Goal: Obtain resource: Download file/media

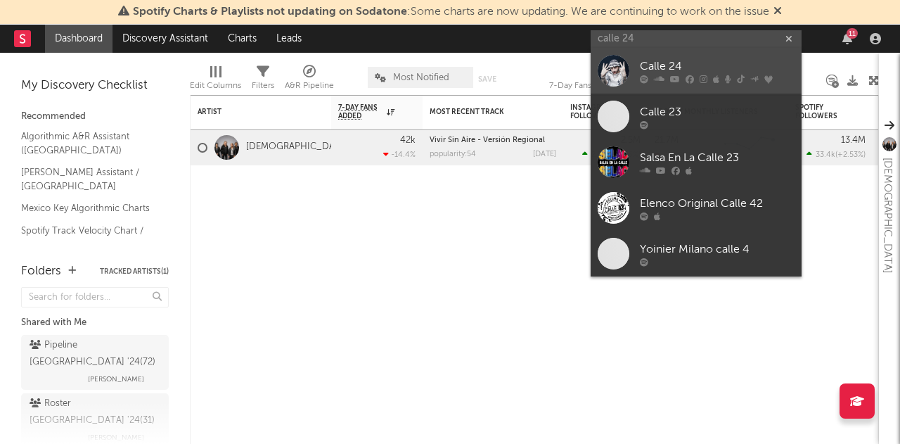
type input "calle 24"
click at [639, 74] on link "Calle 24" at bounding box center [696, 71] width 211 height 46
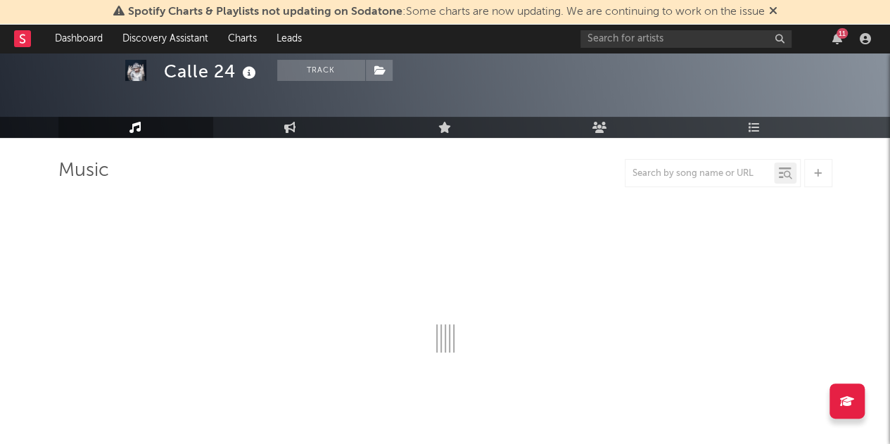
scroll to position [56, 0]
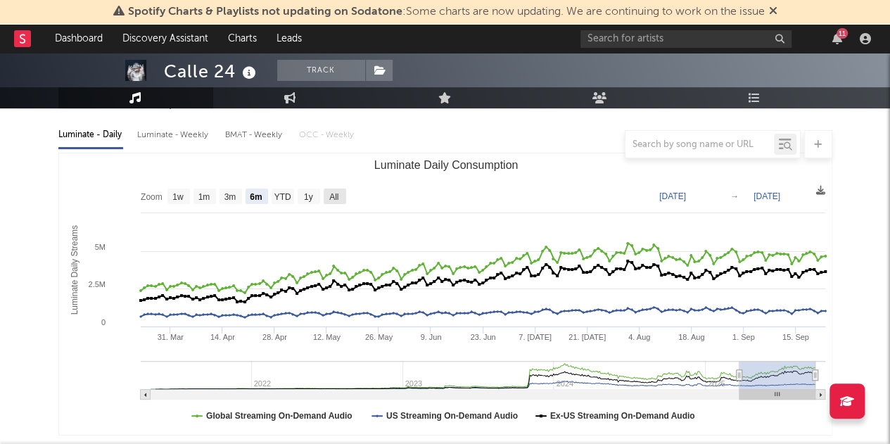
click at [329, 198] on text "All" at bounding box center [333, 197] width 9 height 10
select select "All"
type input "[DATE]"
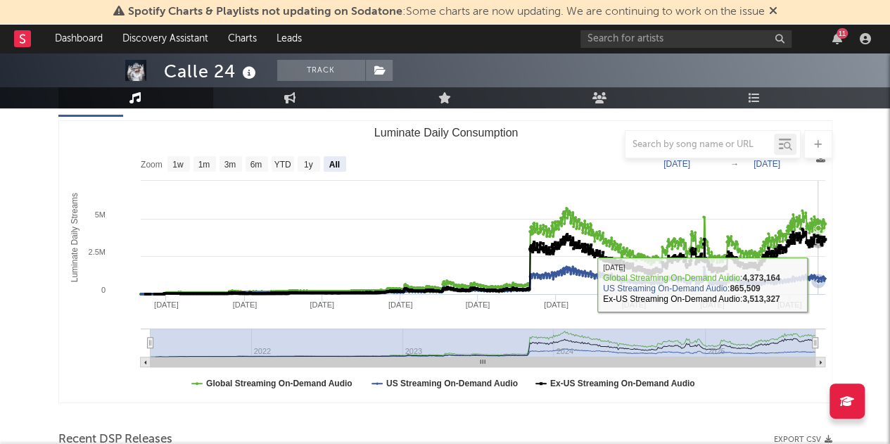
scroll to position [182, 0]
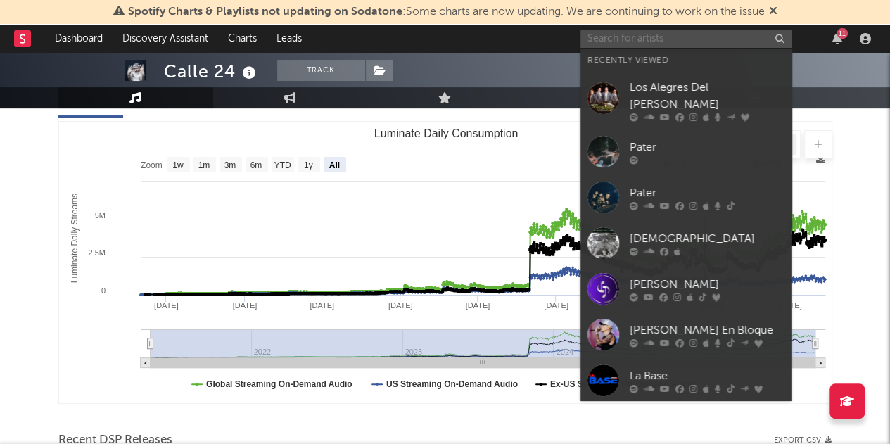
click at [613, 37] on input "text" at bounding box center [685, 39] width 211 height 18
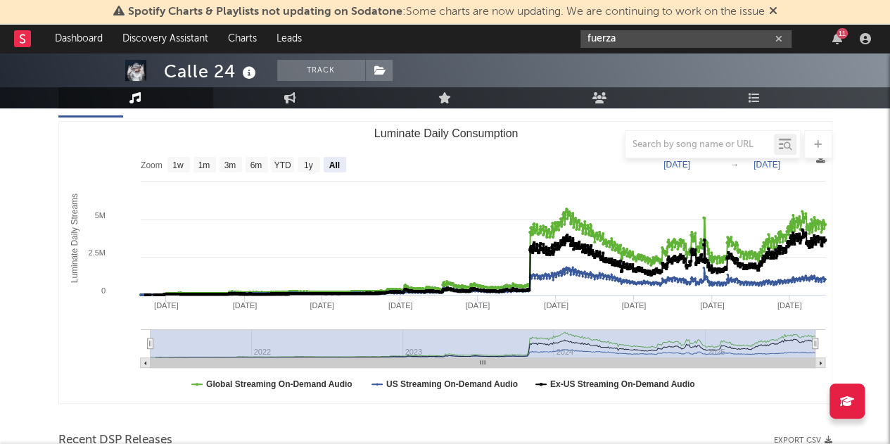
type input "fuerza"
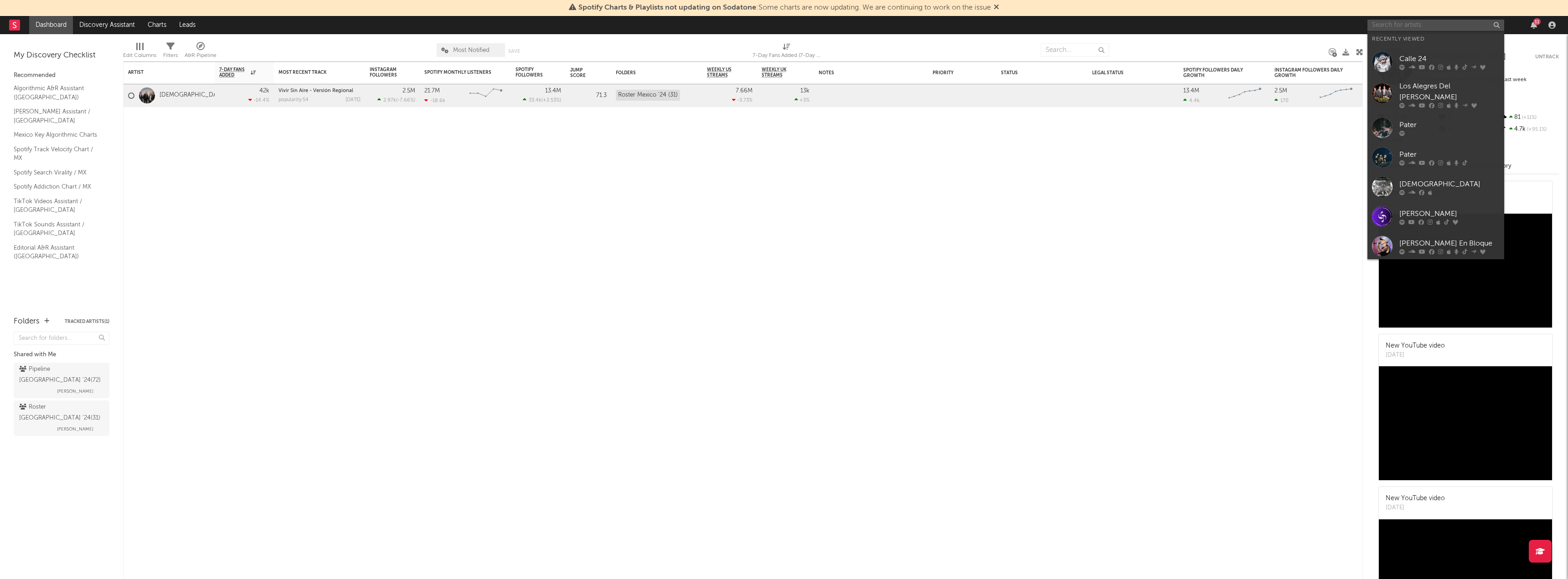
click at [1405, 25] on input "text" at bounding box center [1436, 25] width 137 height 12
type input "fuerza"
click at [1421, 46] on div "Fuerza Regida" at bounding box center [1449, 43] width 100 height 11
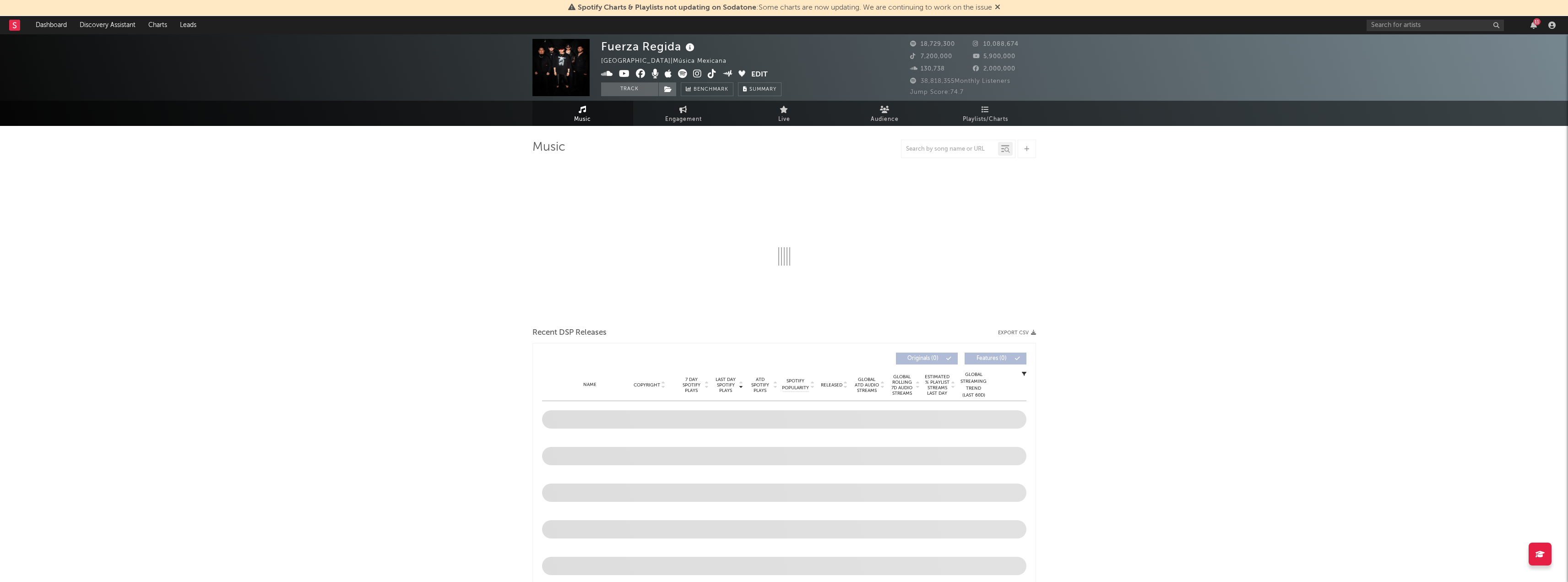
select select "6m"
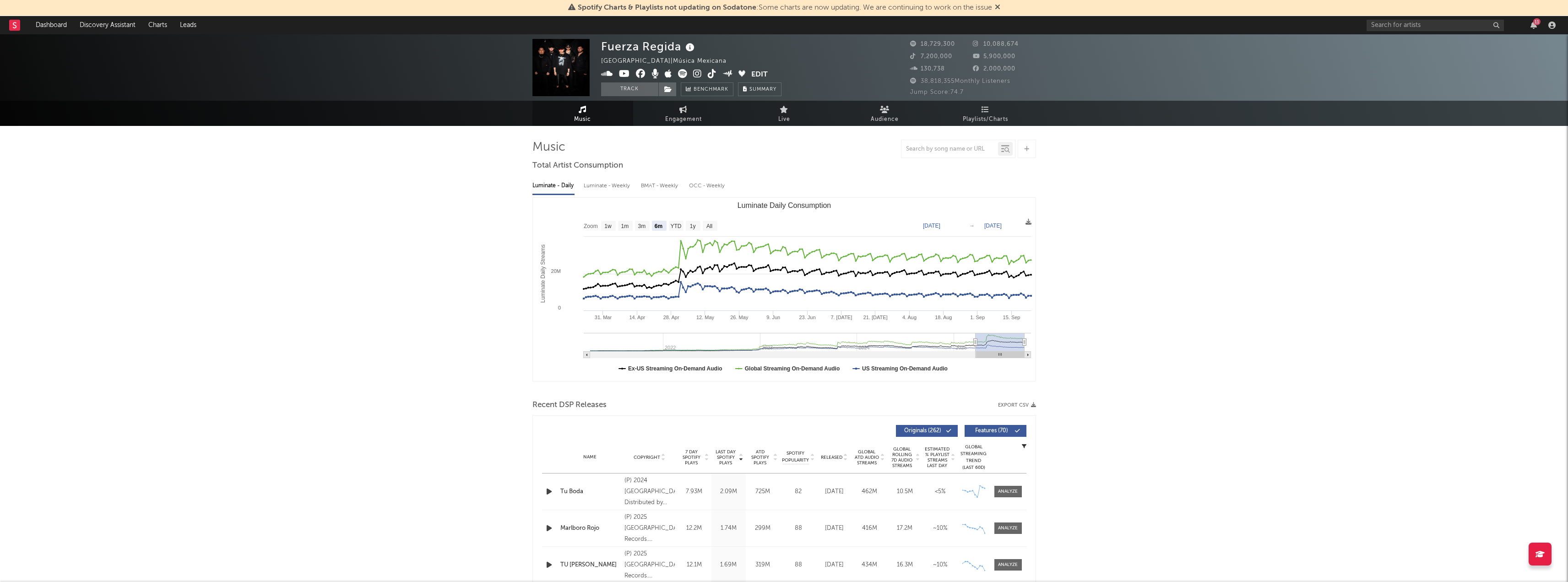
click at [1026, 404] on button "Export CSV" at bounding box center [1017, 405] width 38 height 5
click at [1389, 25] on input "text" at bounding box center [1435, 25] width 137 height 12
type input "clave especial"
drag, startPoint x: 1401, startPoint y: 46, endPoint x: 463, endPoint y: 165, distance: 945.5
click at [1401, 46] on div "Clave Especial" at bounding box center [1448, 43] width 101 height 11
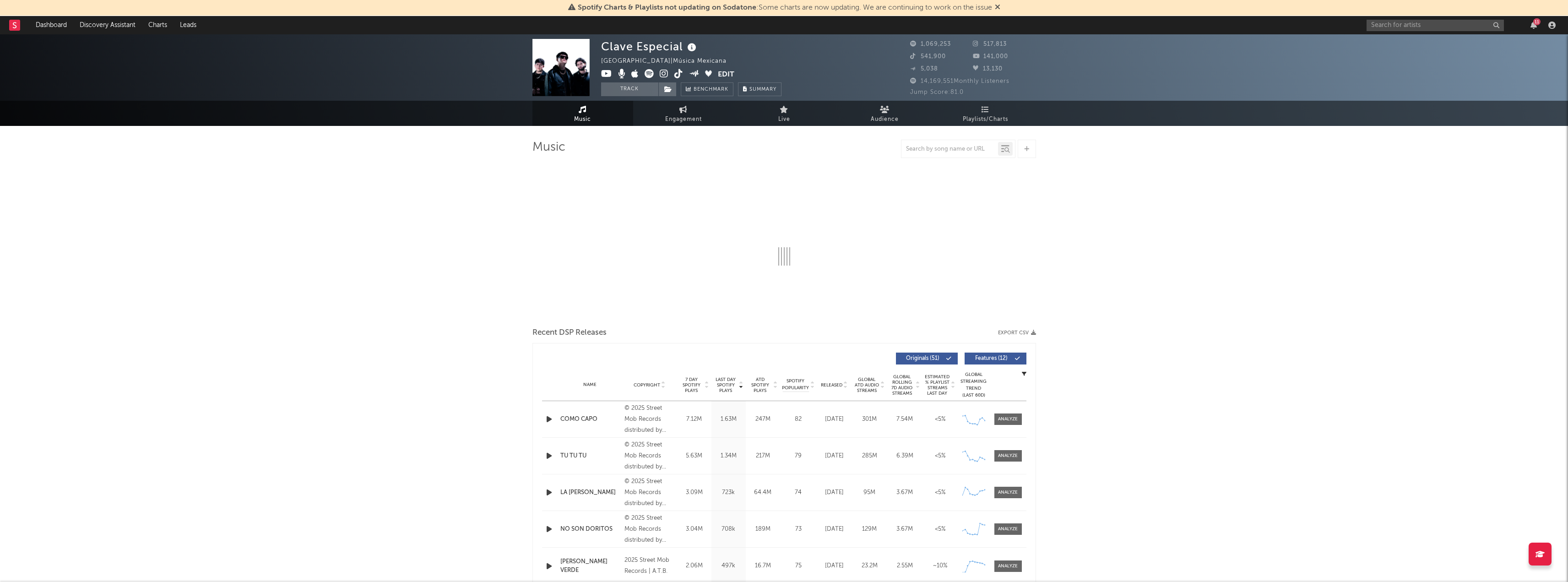
select select "6m"
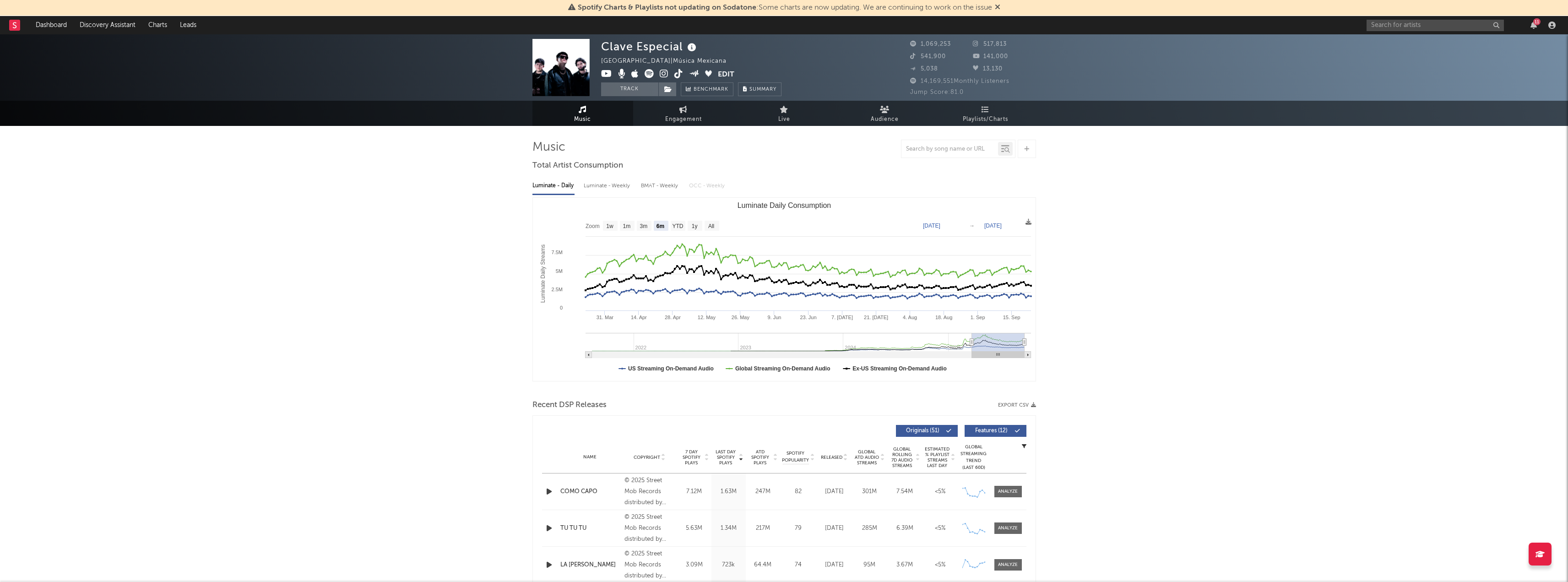
click at [1017, 408] on button "Export CSV" at bounding box center [1017, 405] width 38 height 5
